Goal: Task Accomplishment & Management: Manage account settings

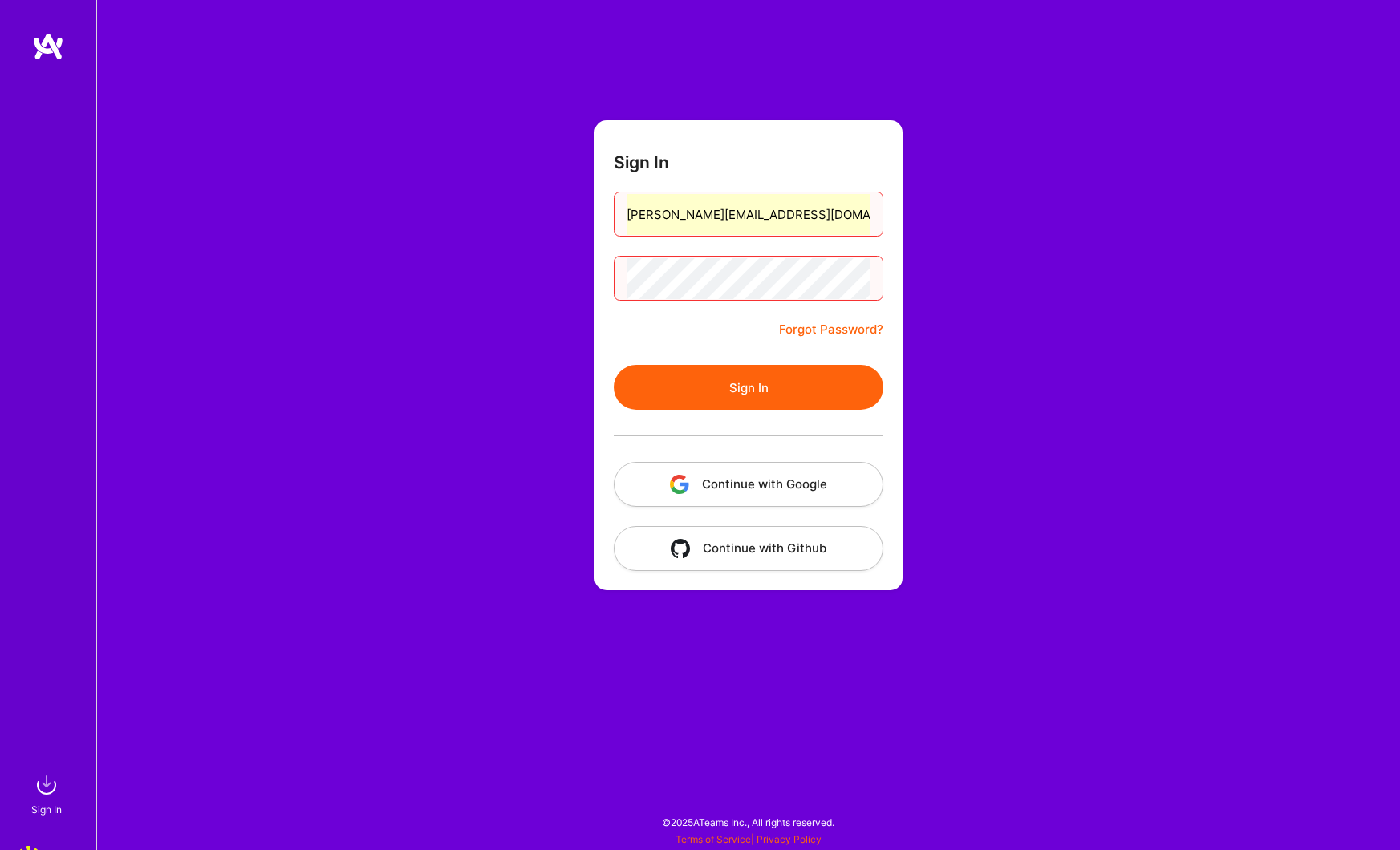
click at [754, 488] on button "Continue with Google" at bounding box center [748, 484] width 270 height 45
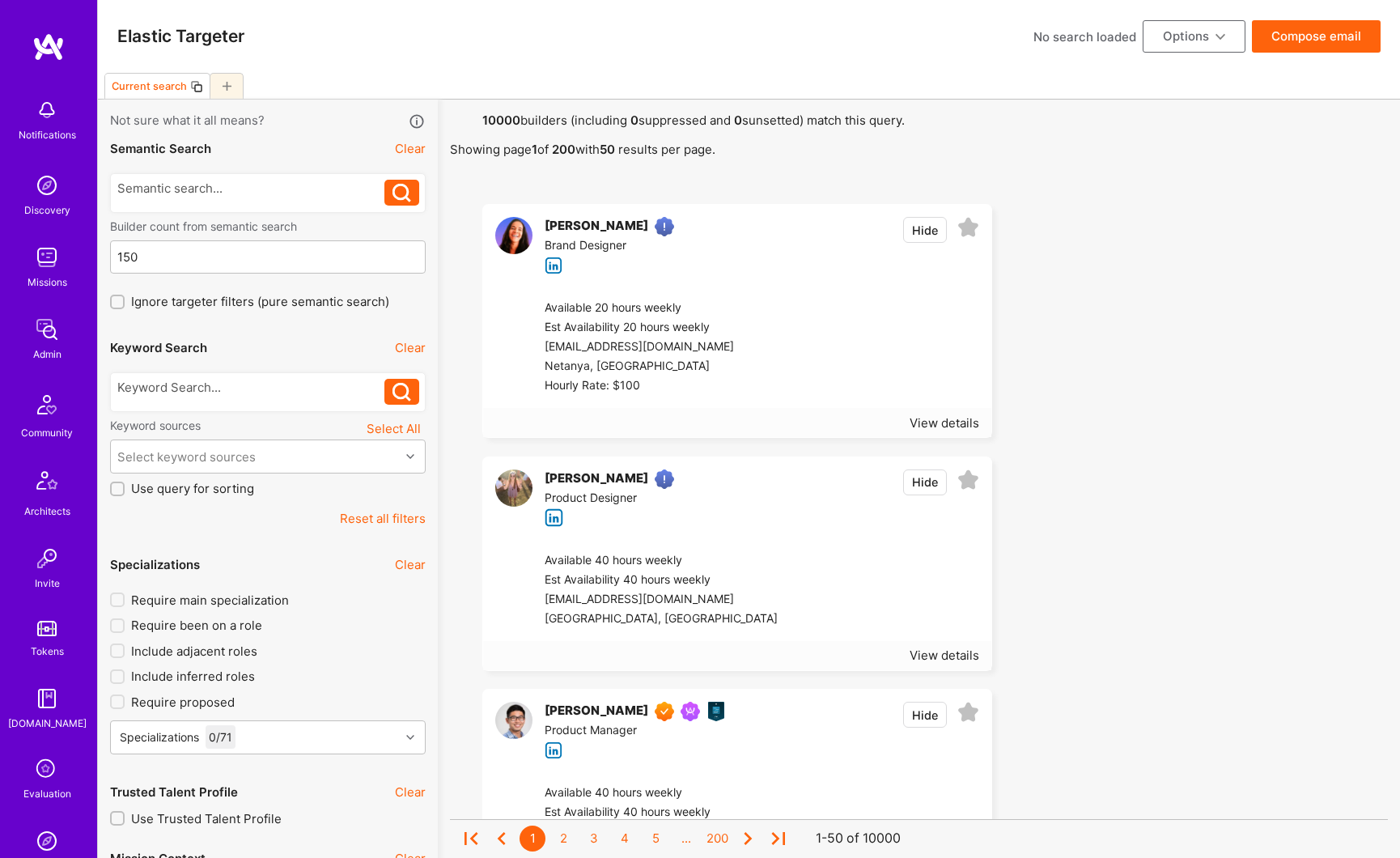
scroll to position [205, 0]
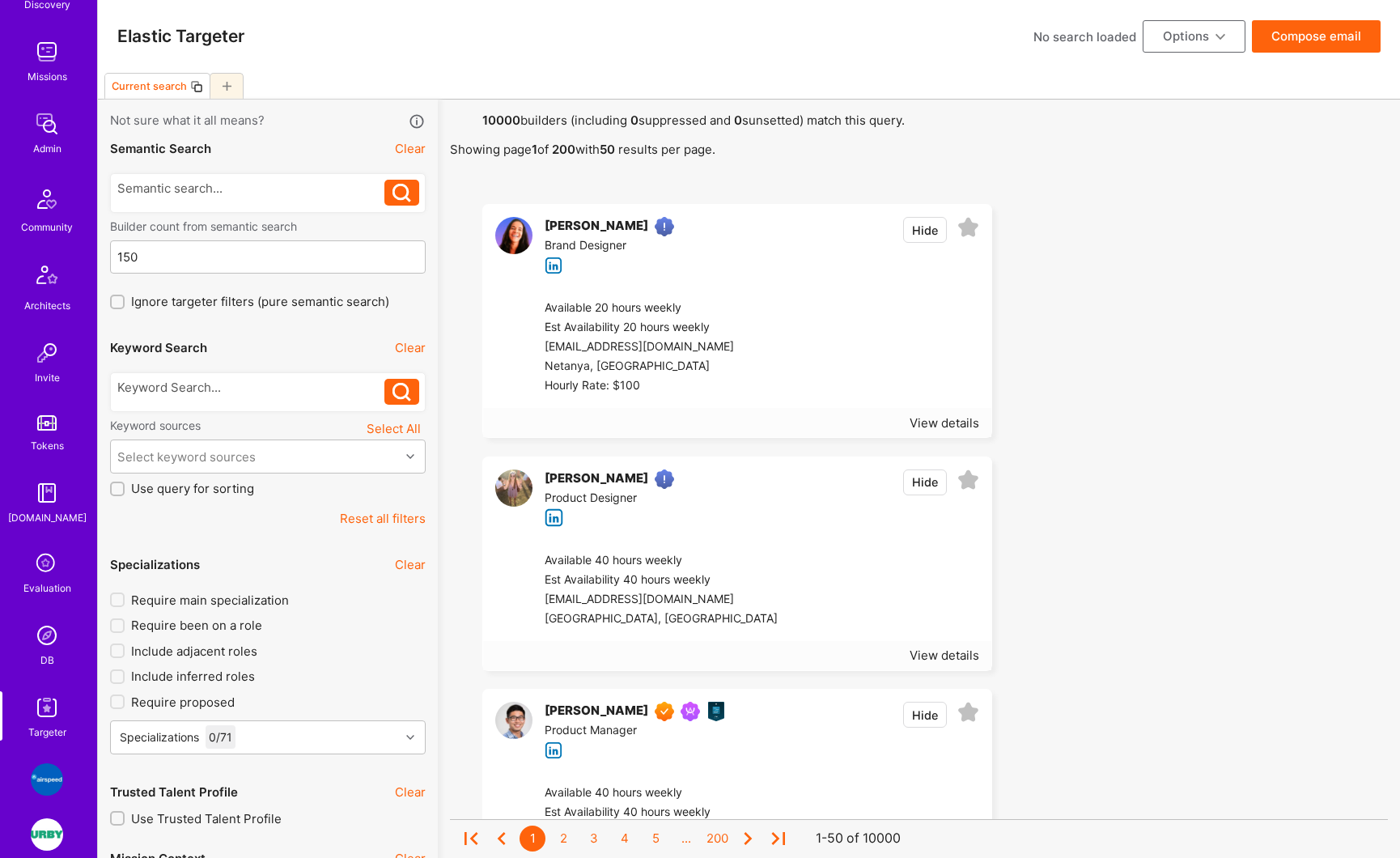
click at [401, 519] on button "Reset all filters" at bounding box center [382, 518] width 85 height 17
click at [41, 660] on div "DB" at bounding box center [47, 660] width 14 height 17
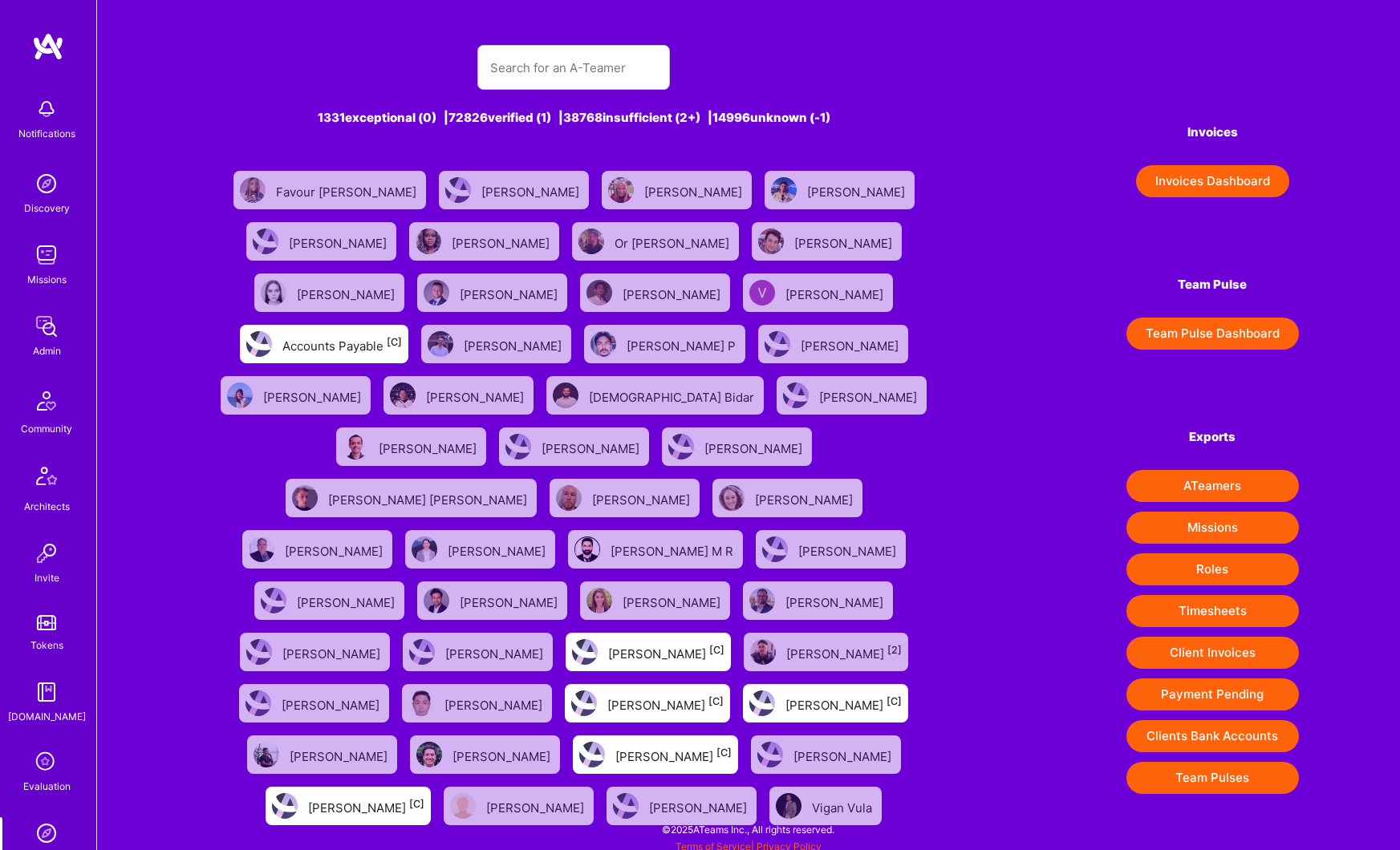
click at [37, 353] on div "Admin" at bounding box center [47, 350] width 29 height 17
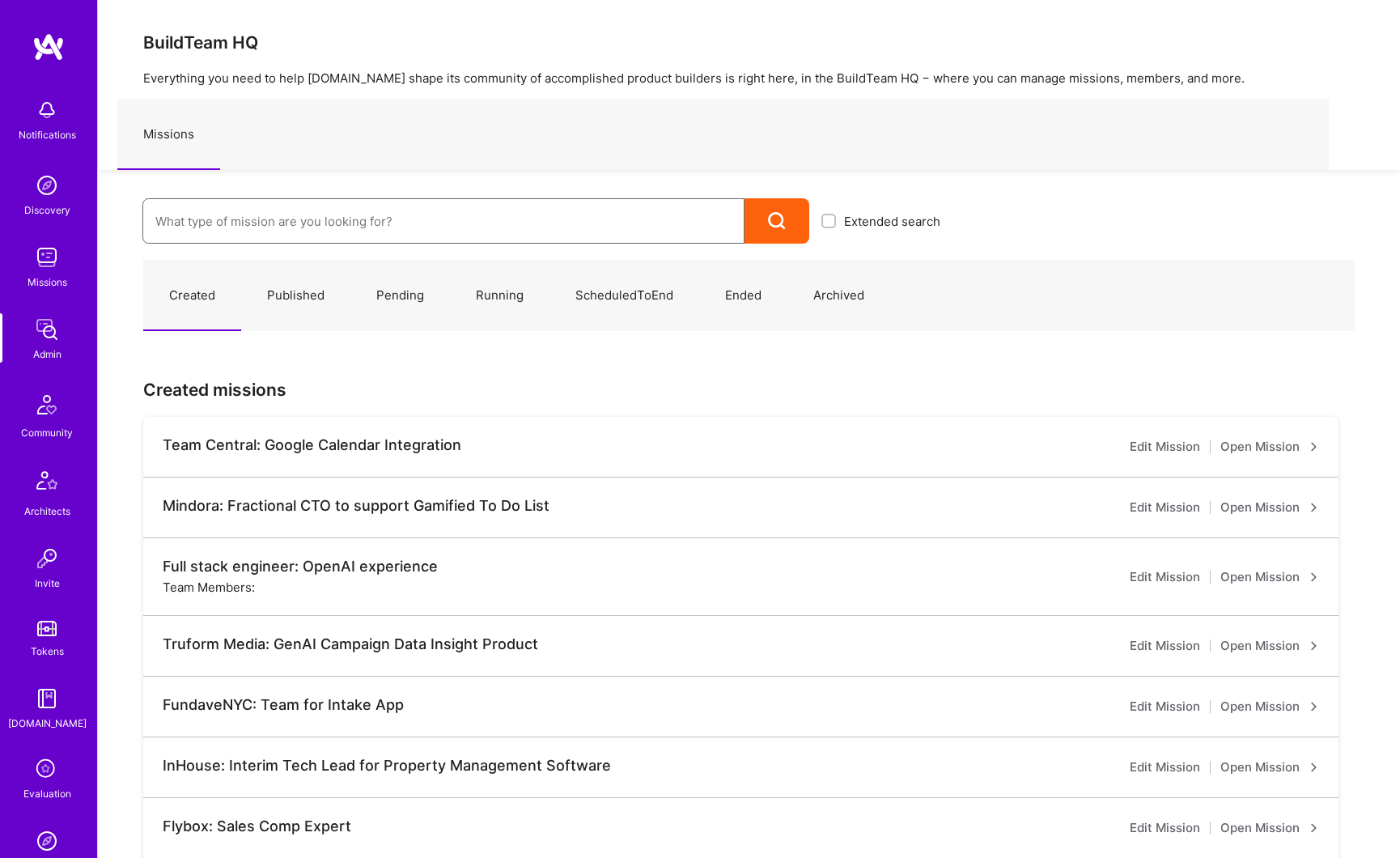
click at [356, 214] on input at bounding box center [443, 221] width 577 height 41
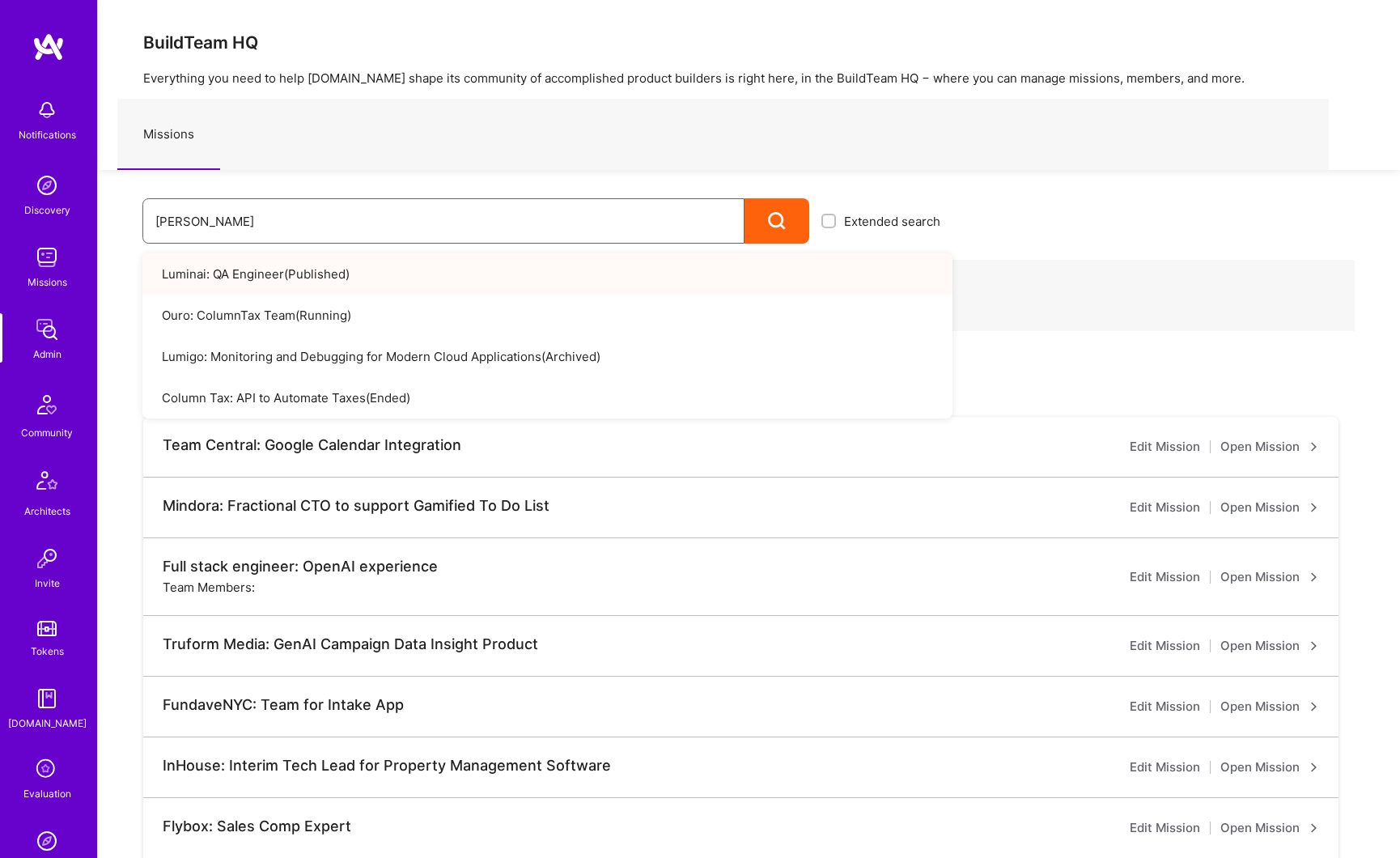
type input "lum"
click at [361, 263] on link "Luminai: QA Engineer ( Published )" at bounding box center [547, 274] width 810 height 41
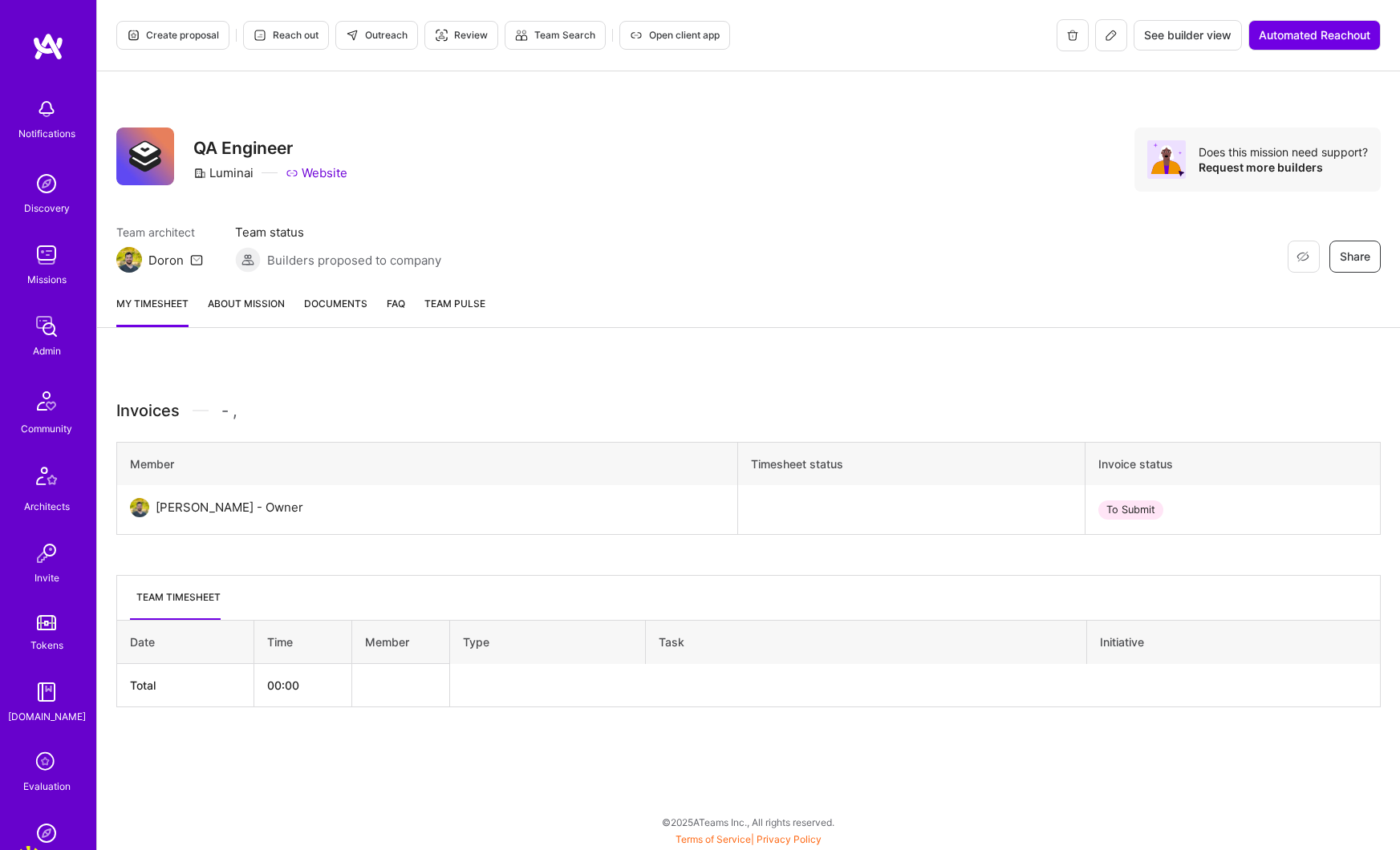
click at [240, 310] on link "About Mission" at bounding box center [247, 311] width 77 height 32
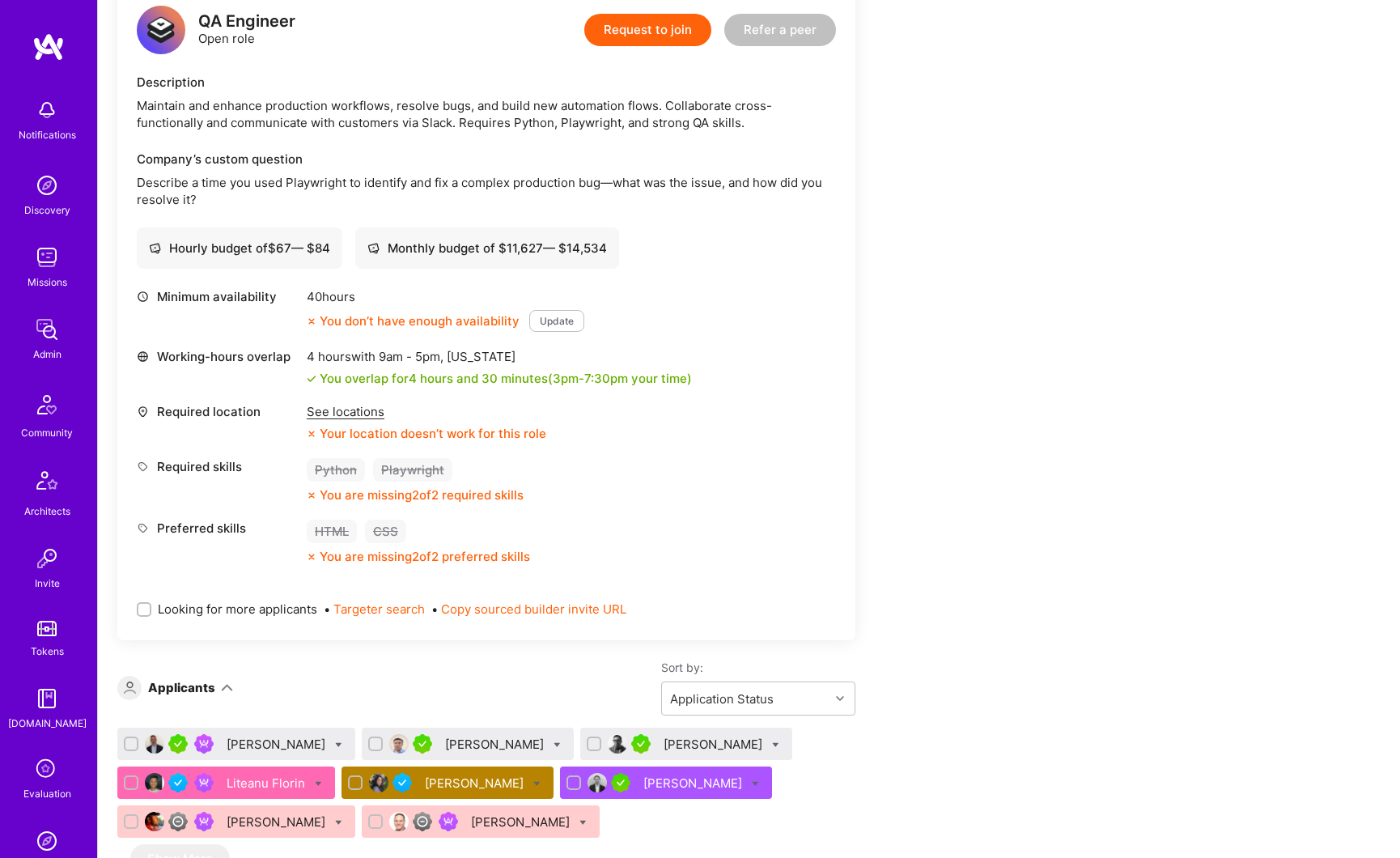
scroll to position [541, 0]
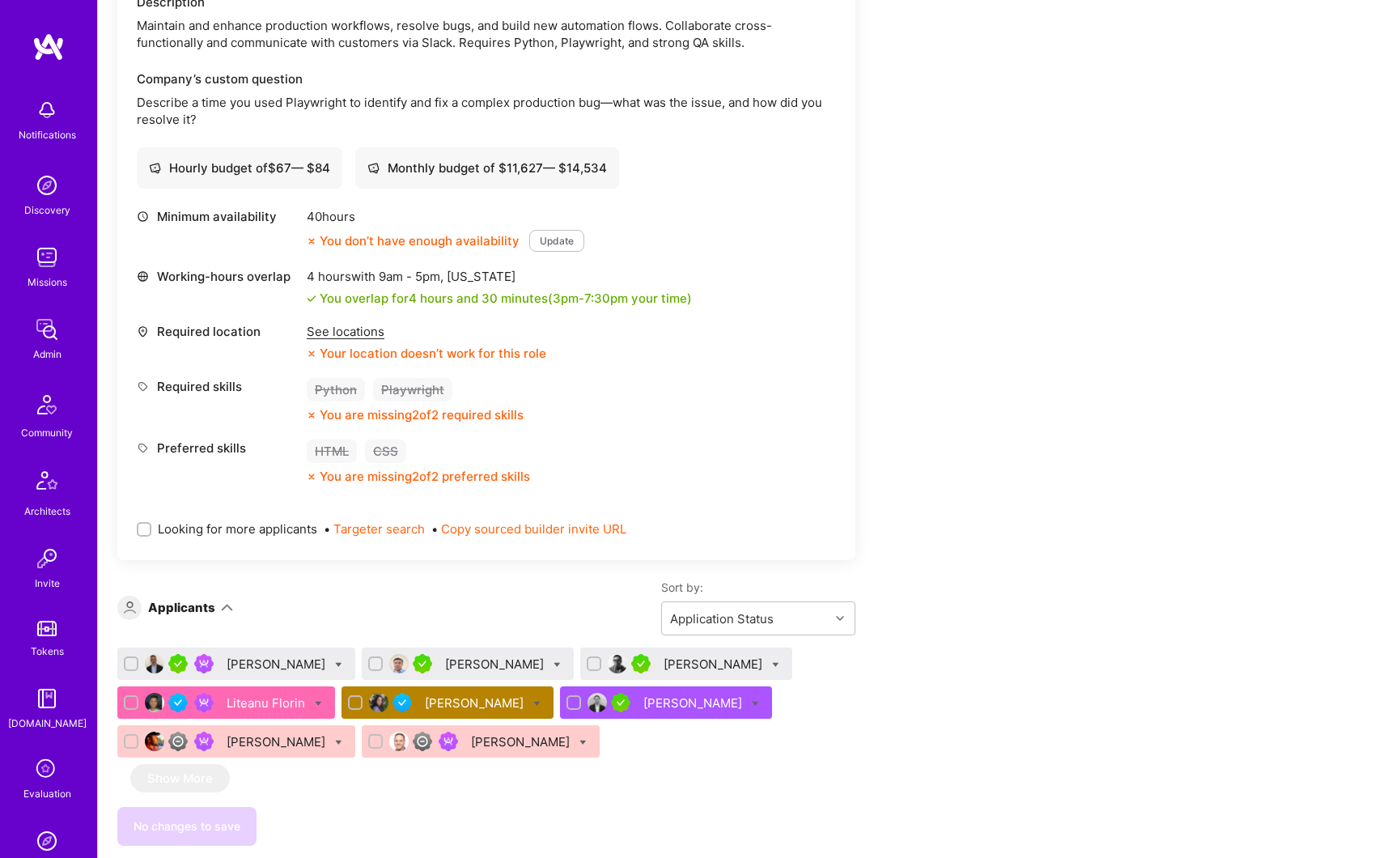
click at [256, 704] on div "Liteanu Florin" at bounding box center [267, 703] width 82 height 17
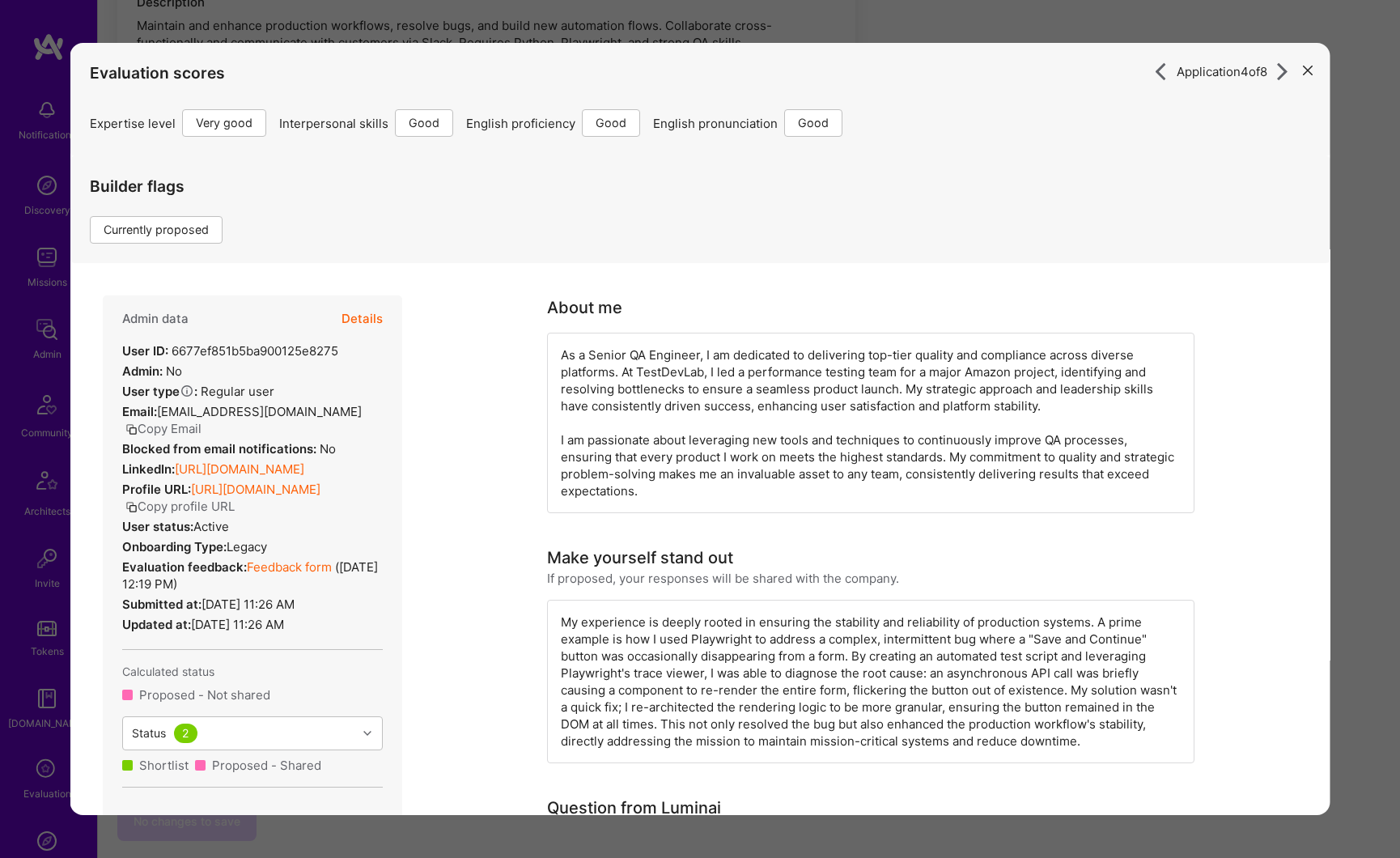
click at [1298, 76] on button "modal" at bounding box center [1307, 69] width 19 height 27
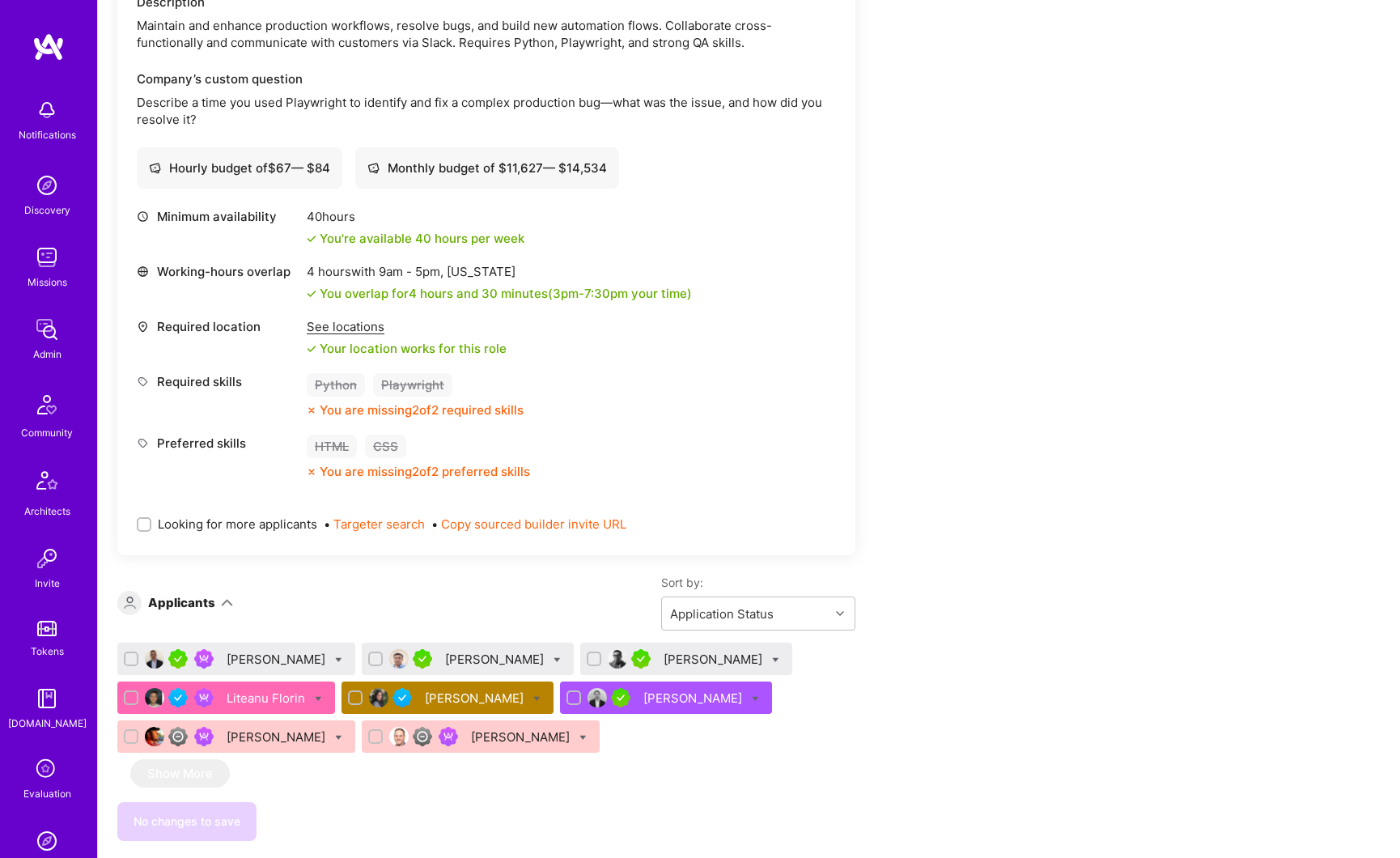
click at [433, 696] on div "[PERSON_NAME]" at bounding box center [476, 698] width 102 height 17
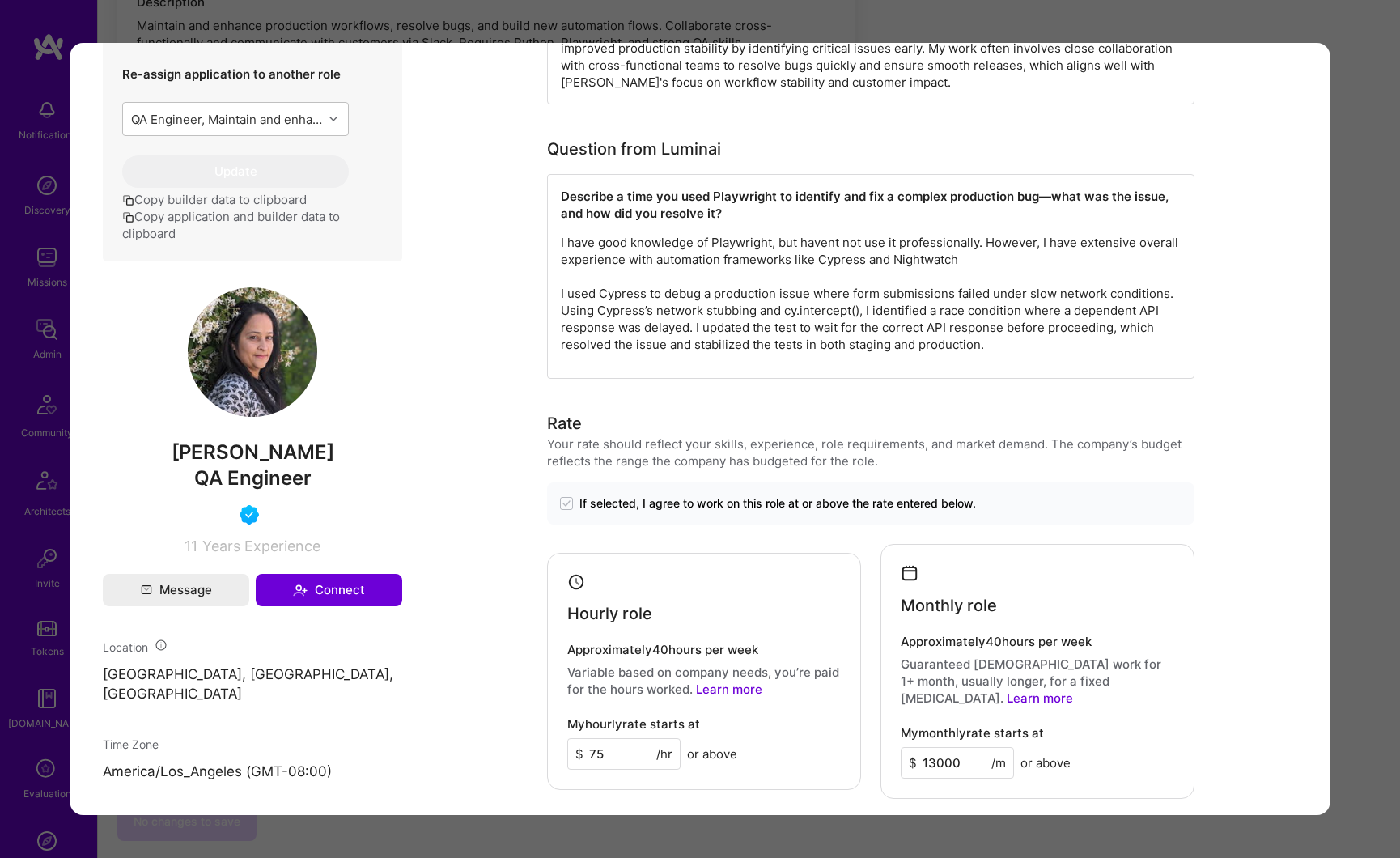
scroll to position [976, 0]
